Goal: Information Seeking & Learning: Learn about a topic

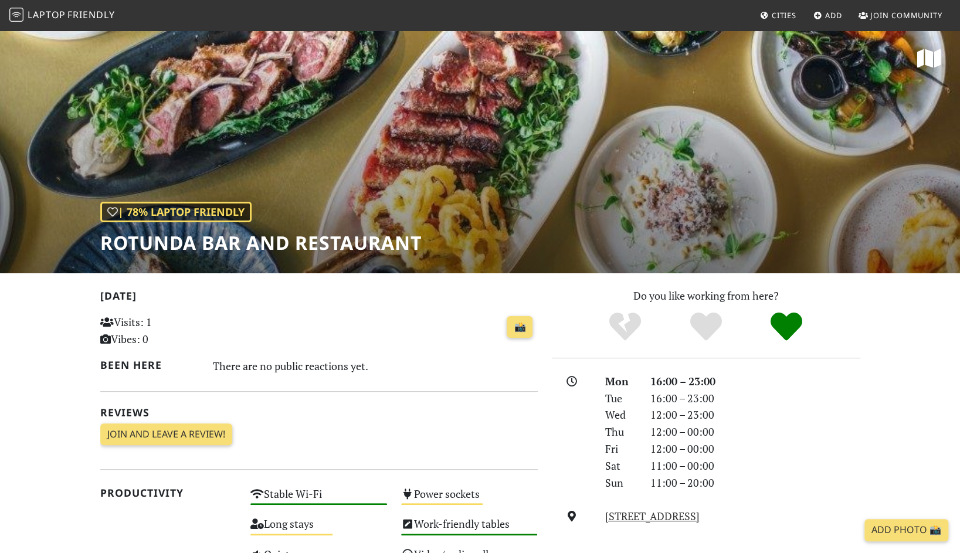
click at [331, 244] on h1 "Rotunda Bar and Restaurant" at bounding box center [260, 243] width 321 height 22
click at [331, 245] on h1 "Rotunda Bar and Restaurant" at bounding box center [260, 243] width 321 height 22
drag, startPoint x: 331, startPoint y: 245, endPoint x: 247, endPoint y: 299, distance: 99.9
click at [247, 299] on h2 "[DATE]" at bounding box center [319, 298] width 438 height 17
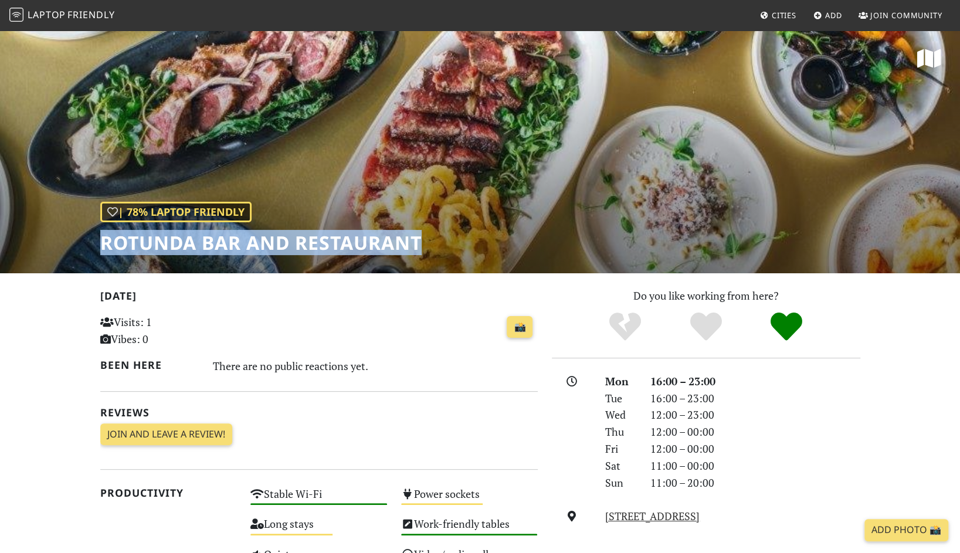
drag, startPoint x: 87, startPoint y: 236, endPoint x: 430, endPoint y: 253, distance: 343.0
click at [430, 253] on div "| 78% Laptop Friendly Rotunda Bar and Restaurant" at bounding box center [480, 151] width 960 height 244
copy h1 "Rotunda Bar and Restaurant"
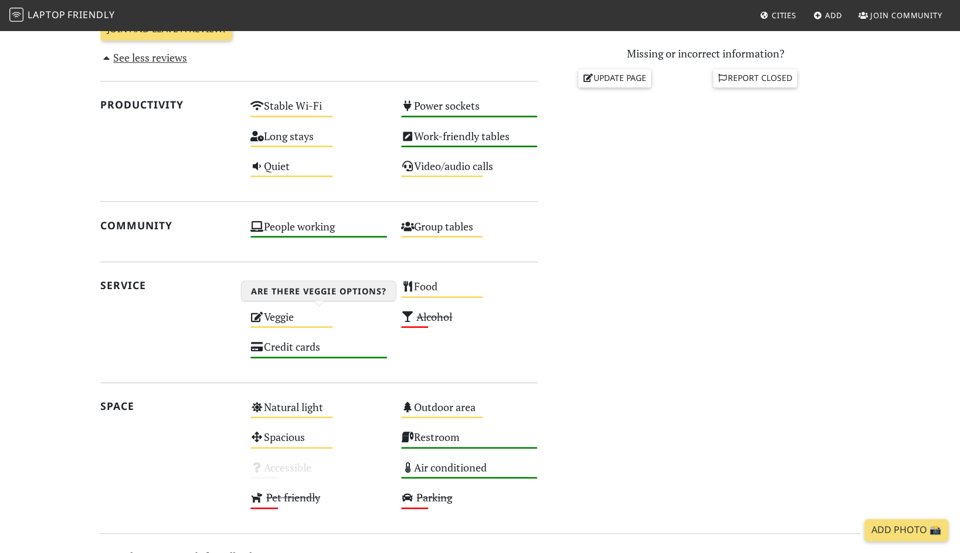
scroll to position [528, 0]
